Goal: Navigation & Orientation: Find specific page/section

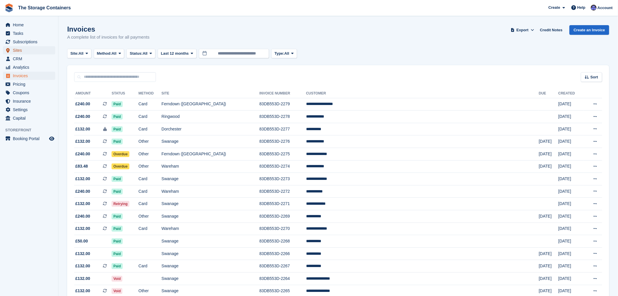
click at [27, 53] on span "Sites" at bounding box center [30, 50] width 35 height 8
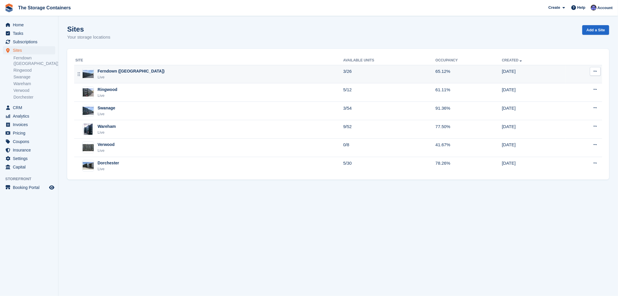
click at [184, 72] on div "Ferndown (Longham) Live" at bounding box center [209, 74] width 268 height 12
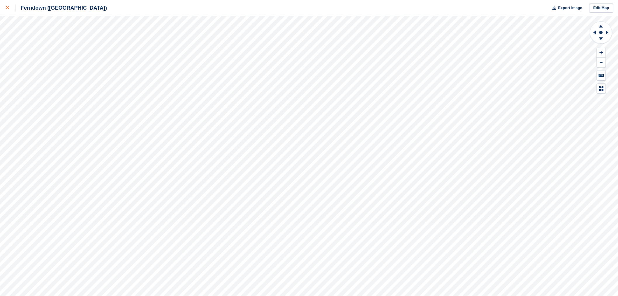
click at [5, 9] on link at bounding box center [7, 8] width 15 height 16
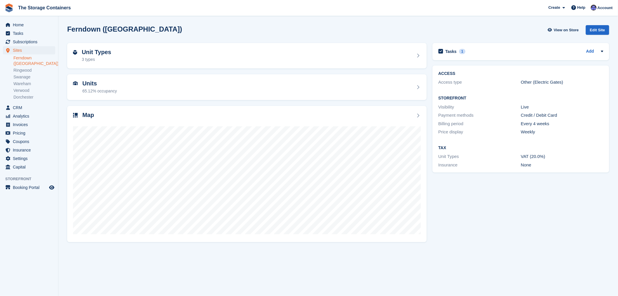
click at [566, 208] on div "Tasks 1 Add hire due to end 31/12/25 01 Dec ACCESS Access type Other (Electric …" at bounding box center [521, 142] width 183 height 204
click at [507, 214] on div "Tasks 1 Add hire due to end 31/12/25 01 Dec ACCESS Access type Other (Electric …" at bounding box center [521, 142] width 183 height 204
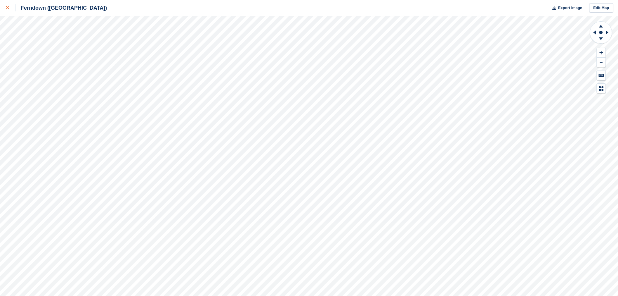
click at [10, 7] on div at bounding box center [11, 7] width 10 height 7
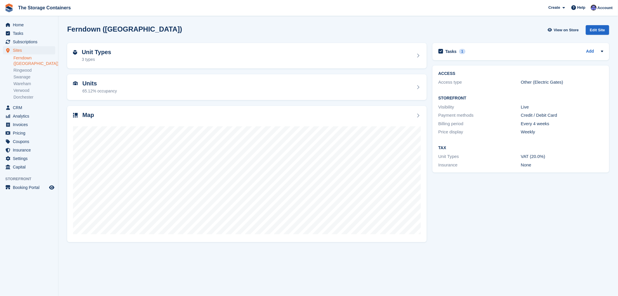
click at [510, 221] on div "Tasks 1 Add hire due to end [DATE] [DATE] ACCESS Access type Other (Electric Ga…" at bounding box center [521, 142] width 183 height 204
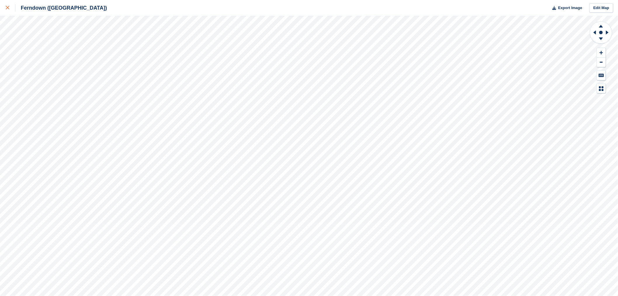
click at [8, 7] on icon at bounding box center [8, 8] width 4 height 4
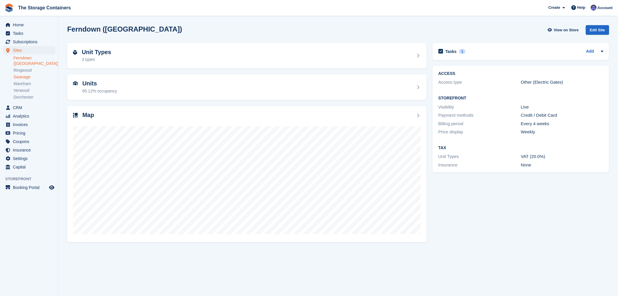
click at [23, 74] on link "Swanage" at bounding box center [34, 77] width 42 height 6
